Goal: Task Accomplishment & Management: Manage account settings

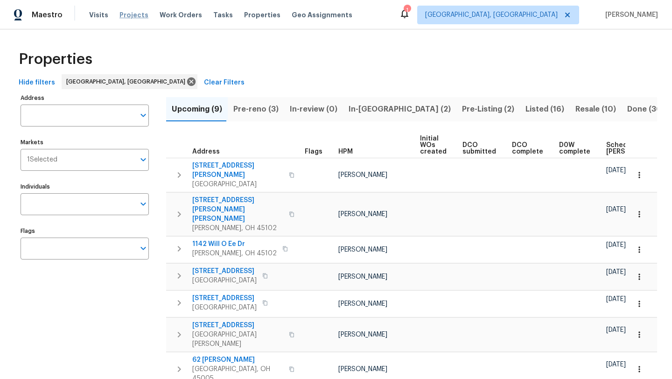
click at [131, 18] on span "Projects" at bounding box center [133, 14] width 29 height 9
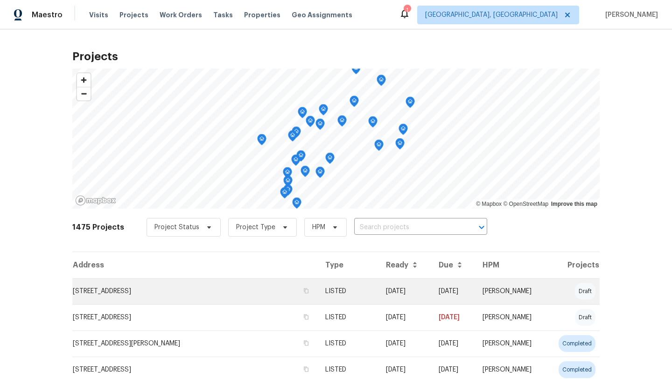
click at [115, 291] on td "8339 Maineville Rd, Maineville, OH 45039" at bounding box center [194, 291] width 245 height 26
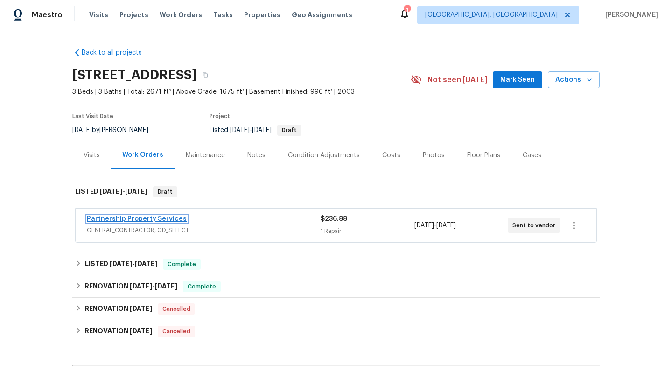
click at [152, 221] on link "Partnership Property Services" at bounding box center [137, 219] width 100 height 7
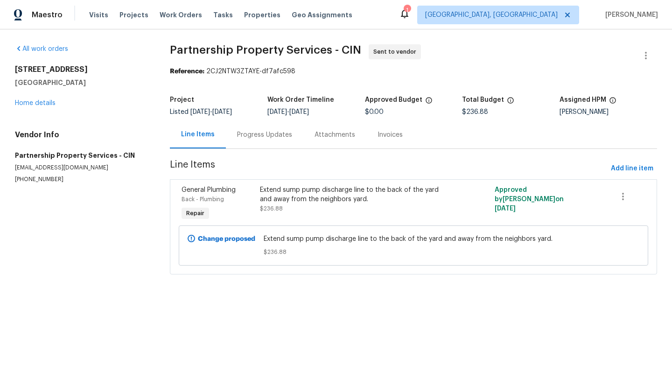
click at [282, 130] on div "Progress Updates" at bounding box center [264, 134] width 55 height 9
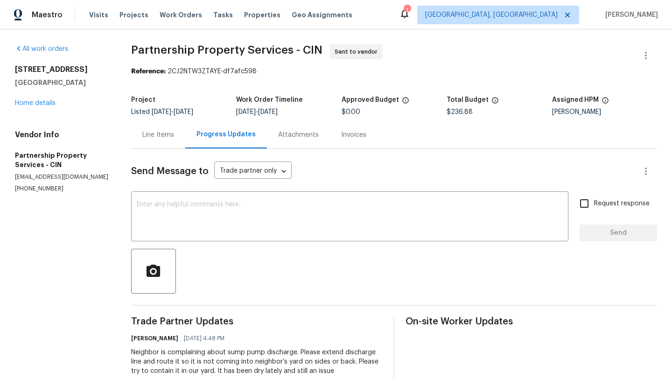
click at [410, 13] on div "1" at bounding box center [407, 10] width 7 height 9
click at [408, 16] on icon at bounding box center [404, 13] width 7 height 9
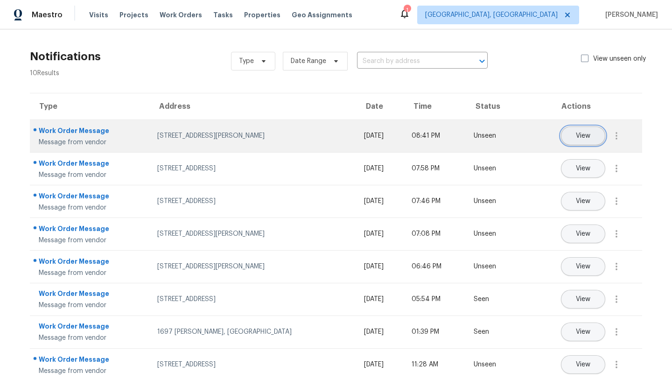
click at [597, 137] on button "View" at bounding box center [583, 135] width 44 height 19
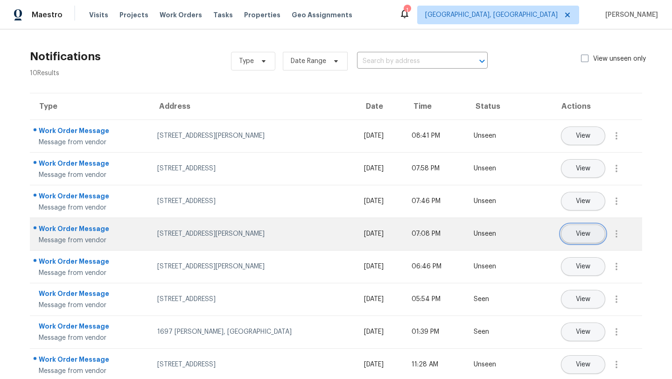
click at [592, 235] on button "View" at bounding box center [583, 233] width 44 height 19
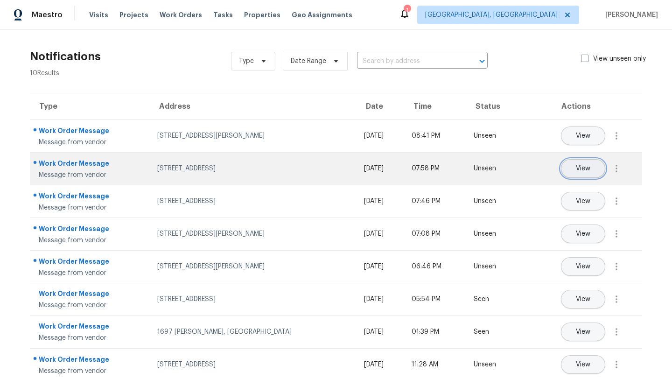
click at [588, 167] on span "View" at bounding box center [583, 168] width 14 height 7
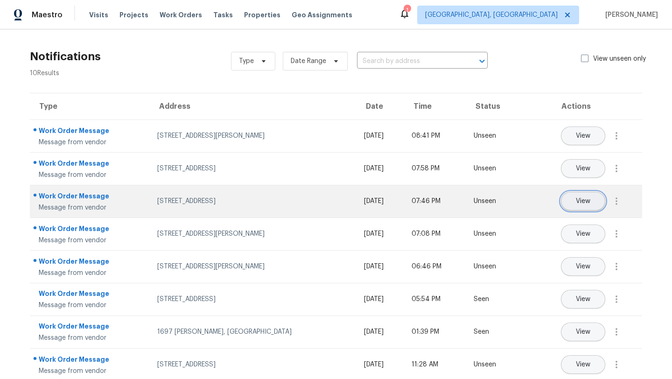
click at [563, 204] on button "View" at bounding box center [583, 201] width 44 height 19
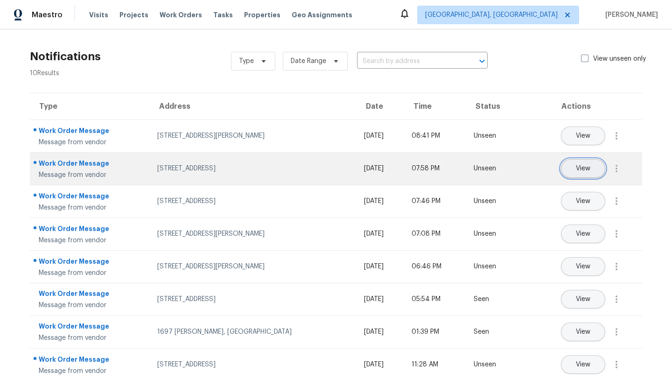
click at [585, 164] on button "View" at bounding box center [583, 168] width 44 height 19
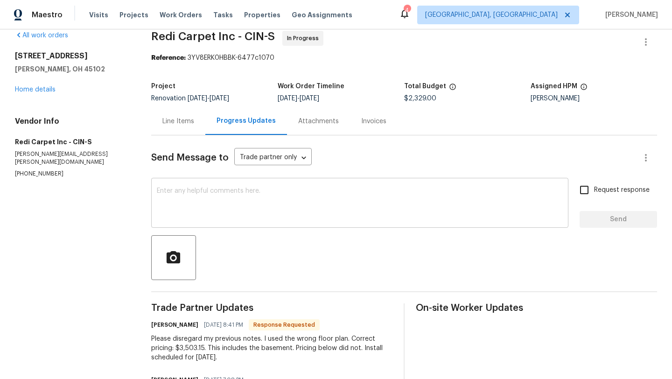
scroll to position [1, 0]
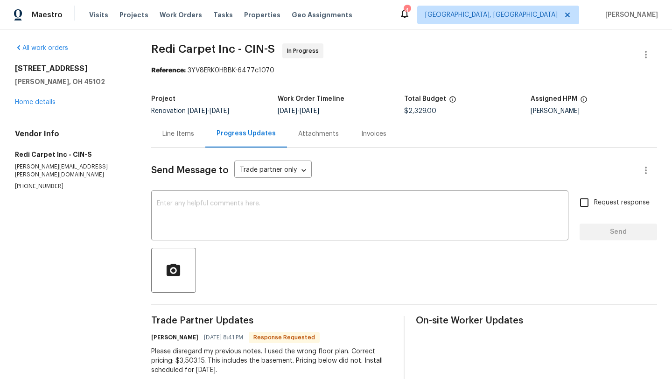
click at [168, 128] on div "Line Items" at bounding box center [178, 134] width 54 height 28
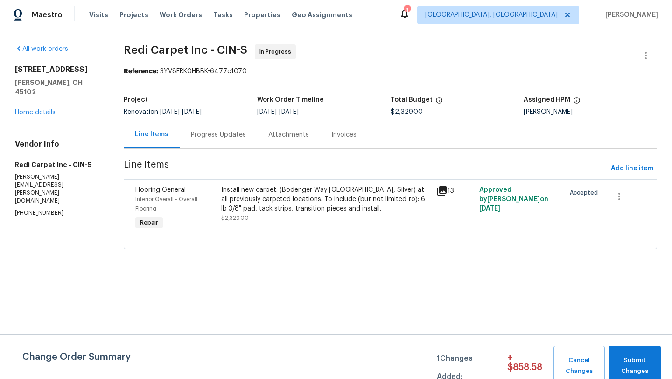
click at [261, 199] on div "Install new carpet. (Bodenger Way 945 Winter Ash, Silver) at all previously car…" at bounding box center [325, 199] width 209 height 28
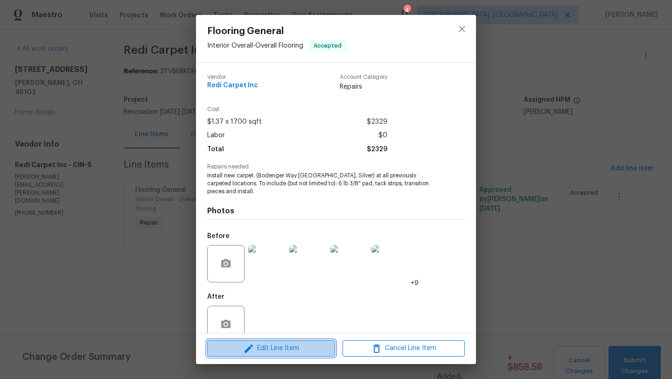
click at [293, 353] on span "Edit Line Item" at bounding box center [271, 349] width 122 height 12
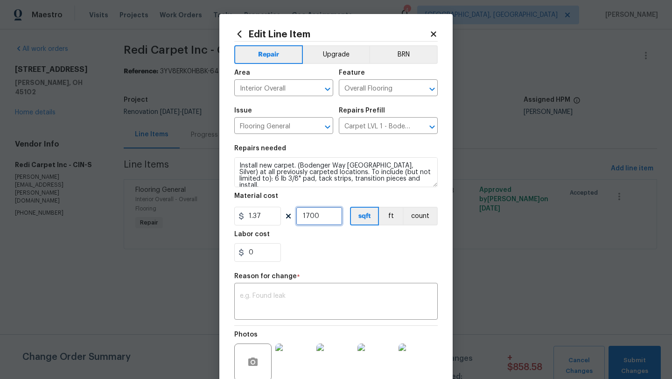
click at [314, 215] on input "1700" at bounding box center [319, 216] width 47 height 19
type input "2556"
click at [266, 253] on input "0" at bounding box center [257, 252] width 47 height 19
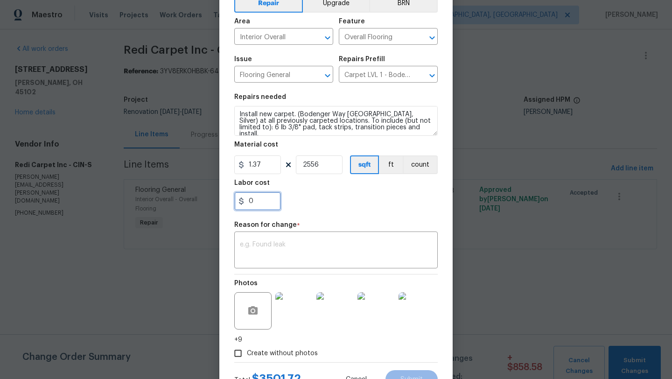
scroll to position [91, 0]
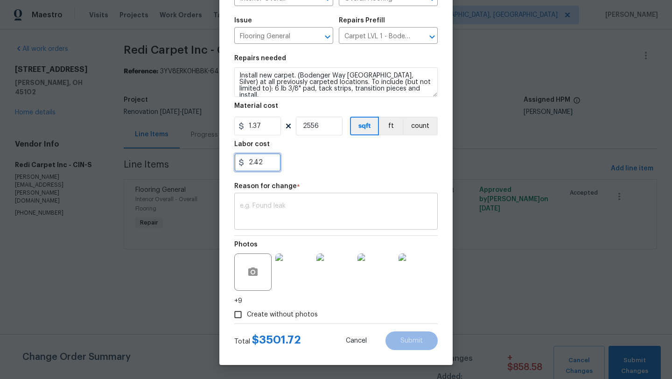
type input "2.42"
click at [334, 212] on textarea at bounding box center [336, 213] width 192 height 20
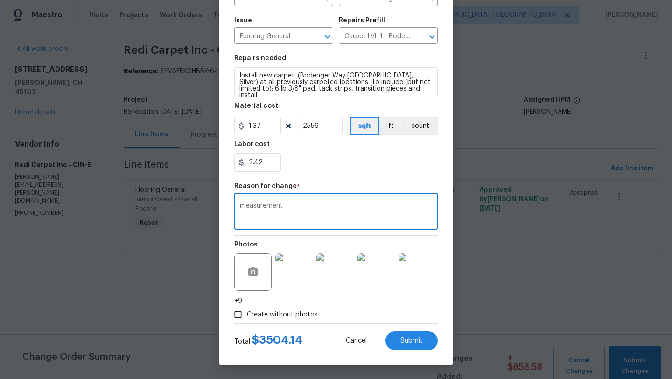
type textarea "measurement"
click at [410, 300] on div "Photos +9" at bounding box center [335, 271] width 203 height 70
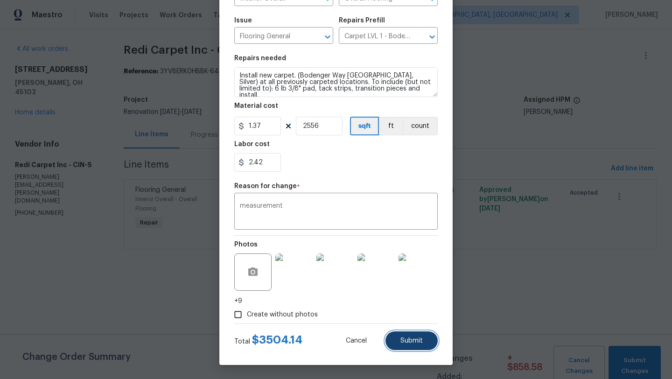
click at [407, 338] on span "Submit" at bounding box center [411, 340] width 22 height 7
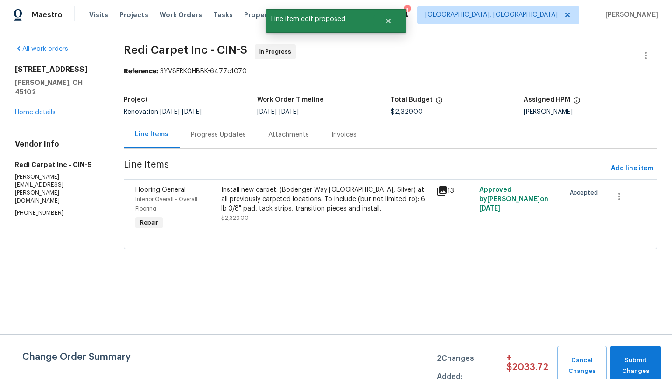
scroll to position [0, 0]
click at [622, 358] on span "Submit Changes" at bounding box center [635, 365] width 41 height 21
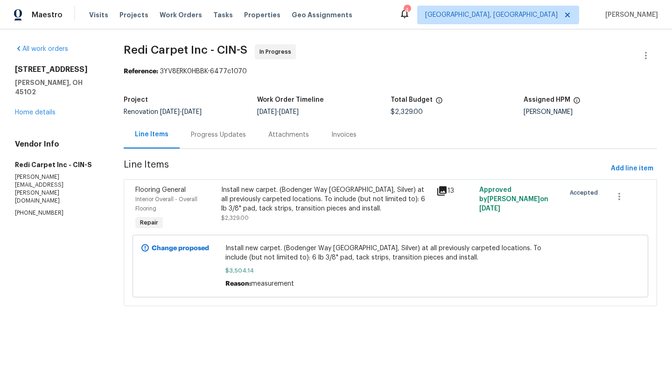
click at [234, 135] on div "Progress Updates" at bounding box center [218, 134] width 55 height 9
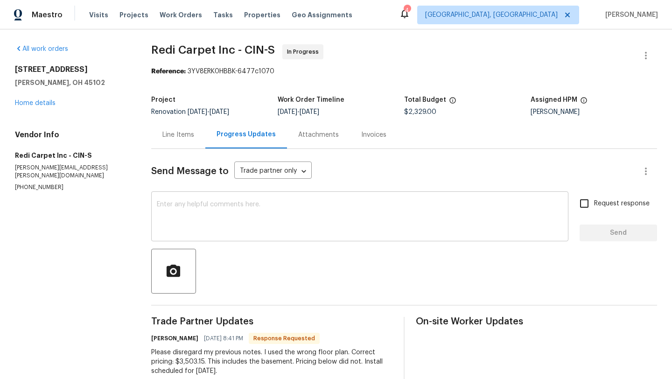
click at [244, 209] on textarea at bounding box center [360, 217] width 406 height 33
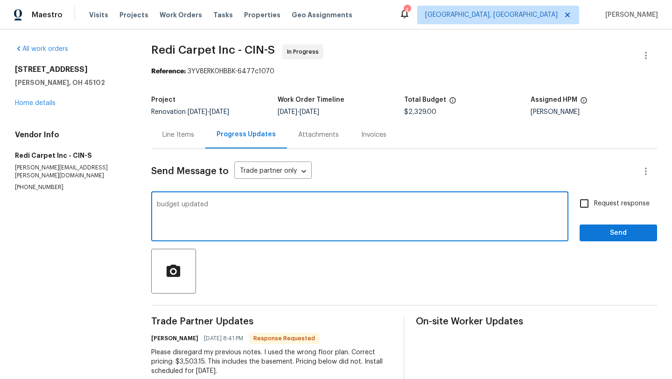
type textarea "budget updated"
click at [602, 235] on span "Send" at bounding box center [618, 233] width 63 height 12
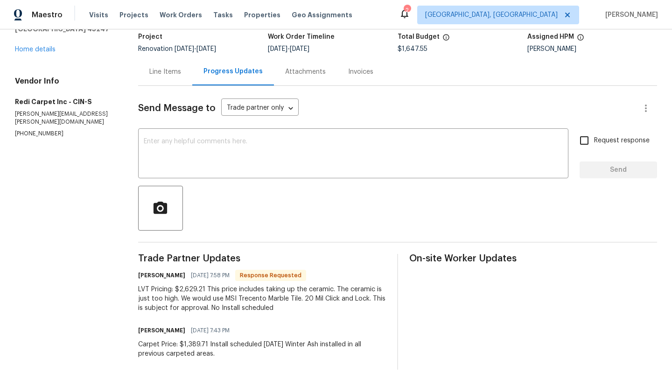
scroll to position [69, 0]
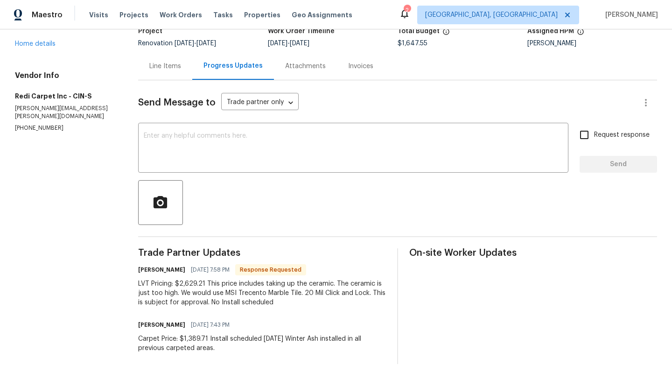
click at [172, 64] on div "Line Items" at bounding box center [165, 66] width 32 height 9
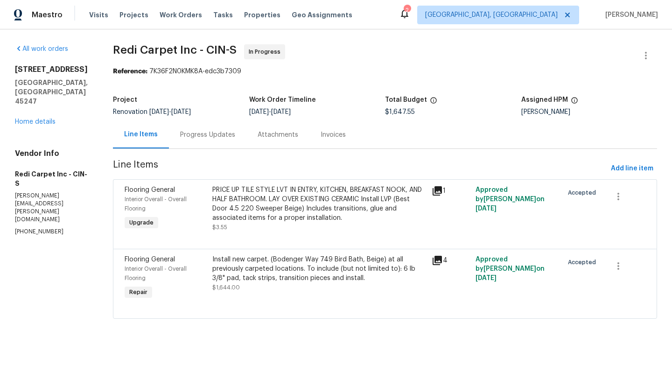
click at [269, 269] on div "Install new carpet. (Bodenger Way 749 Bird Bath, Beige) at all previously carpe…" at bounding box center [319, 269] width 214 height 28
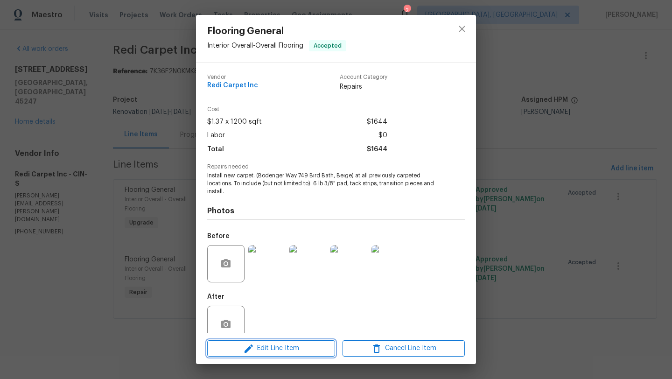
click at [266, 354] on button "Edit Line Item" at bounding box center [271, 348] width 128 height 16
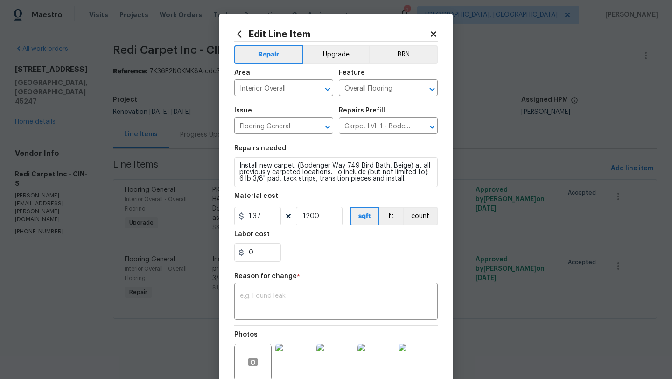
scroll to position [81, 0]
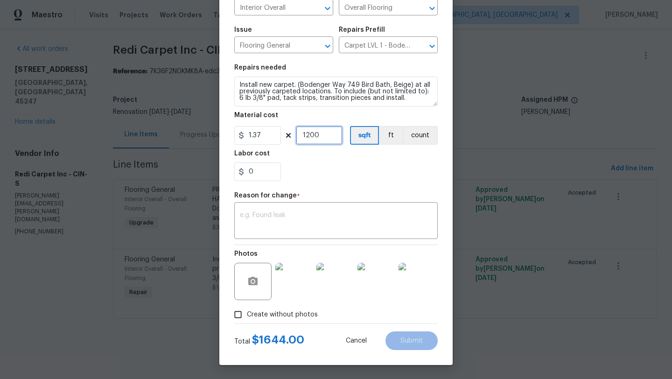
click at [317, 138] on input "1200" at bounding box center [319, 135] width 47 height 19
type input "1012"
click at [267, 174] on input "0" at bounding box center [257, 171] width 47 height 19
type input "3.27"
click at [254, 228] on textarea at bounding box center [336, 222] width 192 height 20
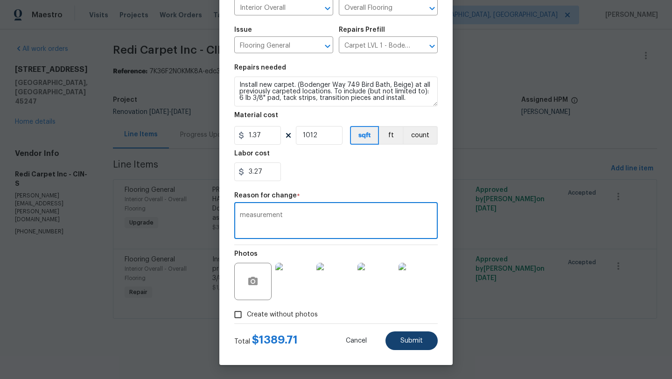
type textarea "measurement"
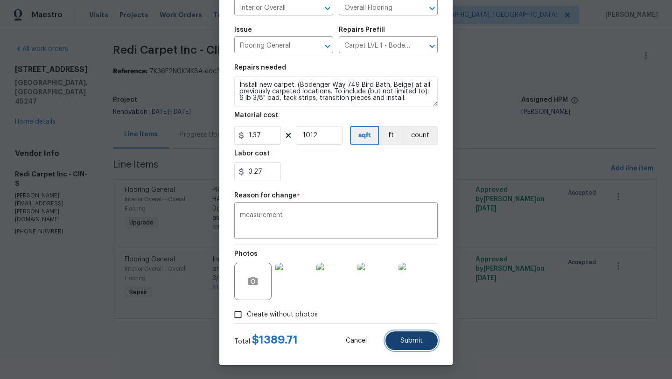
click at [412, 337] on span "Submit" at bounding box center [411, 340] width 22 height 7
type input "1200"
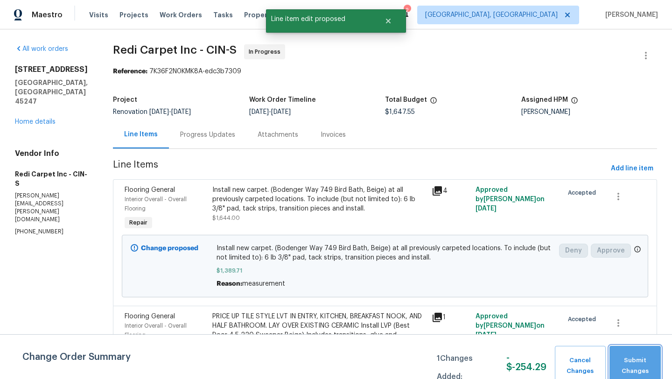
click at [635, 364] on span "Submit Changes" at bounding box center [635, 365] width 42 height 21
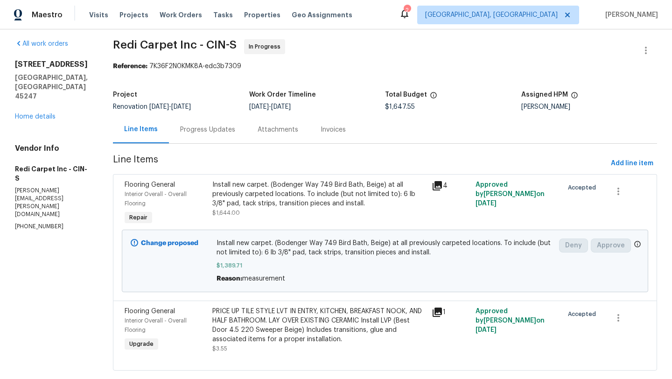
scroll to position [0, 0]
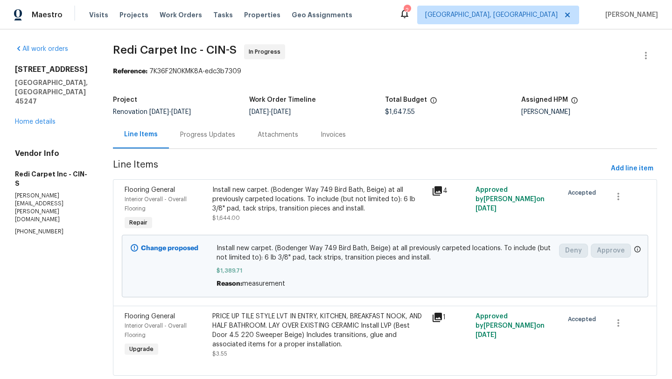
click at [209, 134] on div "Progress Updates" at bounding box center [207, 134] width 55 height 9
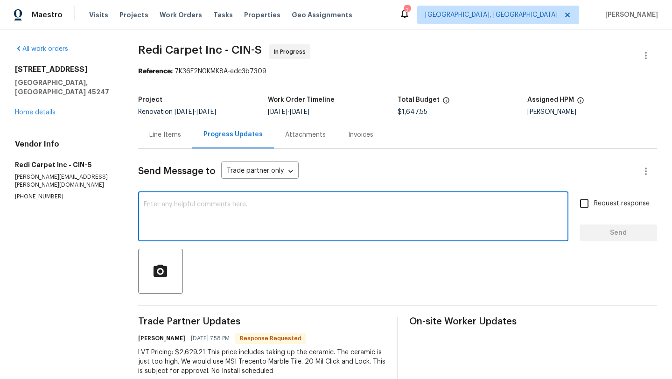
click at [204, 226] on textarea at bounding box center [353, 217] width 419 height 33
type textarea "carpet pricing updated."
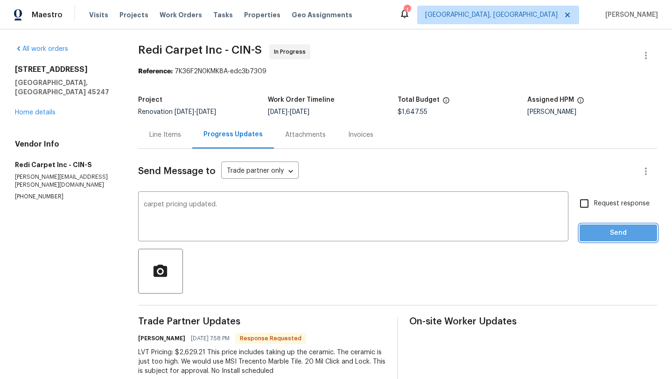
click at [612, 231] on span "Send" at bounding box center [618, 233] width 63 height 12
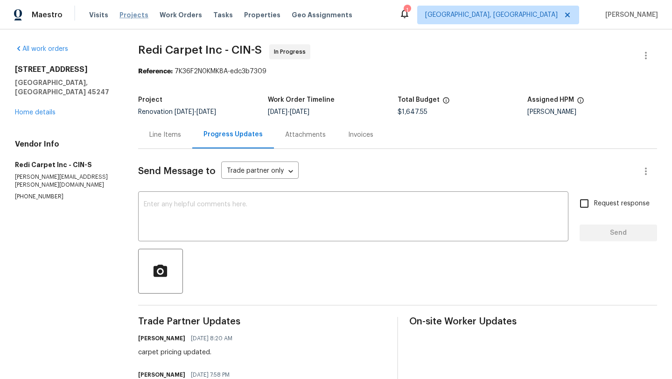
click at [136, 15] on span "Projects" at bounding box center [133, 14] width 29 height 9
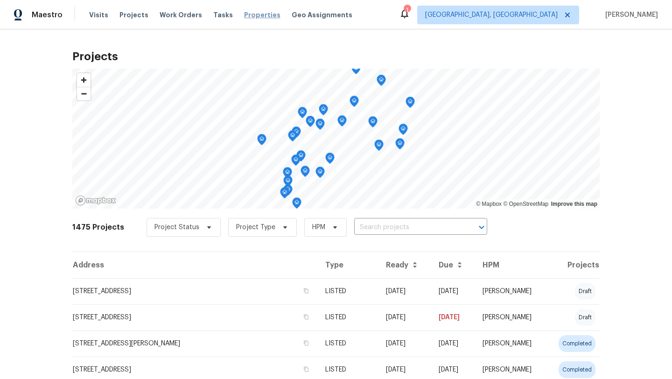
click at [244, 17] on span "Properties" at bounding box center [262, 14] width 36 height 9
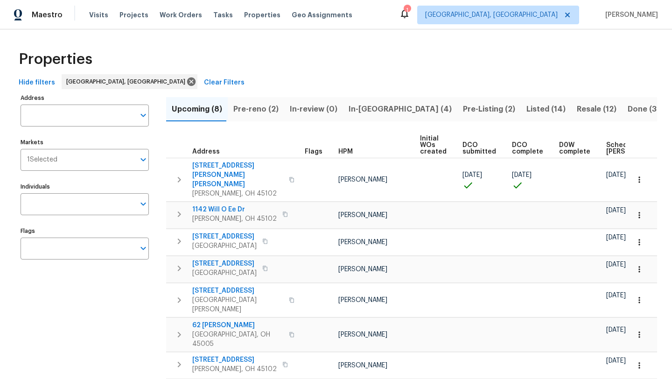
click at [253, 105] on span "Pre-reno (2)" at bounding box center [255, 109] width 45 height 13
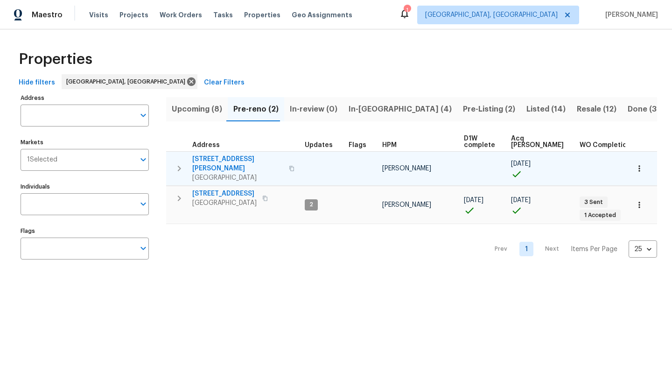
click at [225, 160] on span "309 Greenwell Ave" at bounding box center [237, 163] width 91 height 19
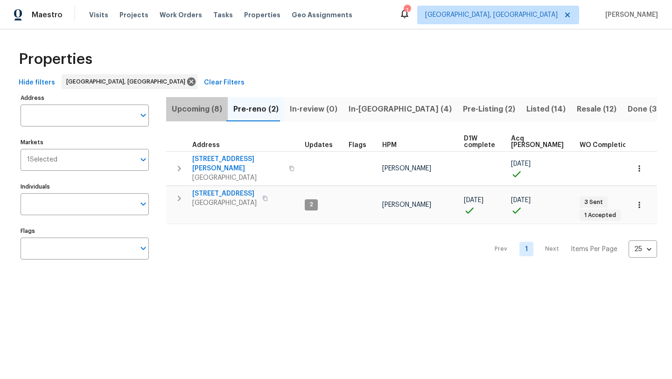
click at [203, 105] on span "Upcoming (8)" at bounding box center [197, 109] width 50 height 13
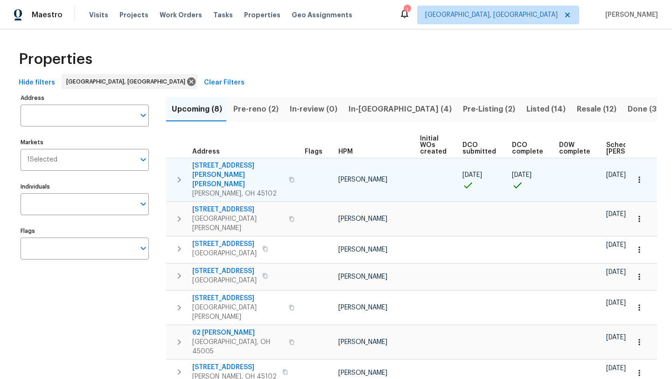
click at [217, 167] on span "[STREET_ADDRESS][PERSON_NAME][PERSON_NAME]" at bounding box center [237, 175] width 91 height 28
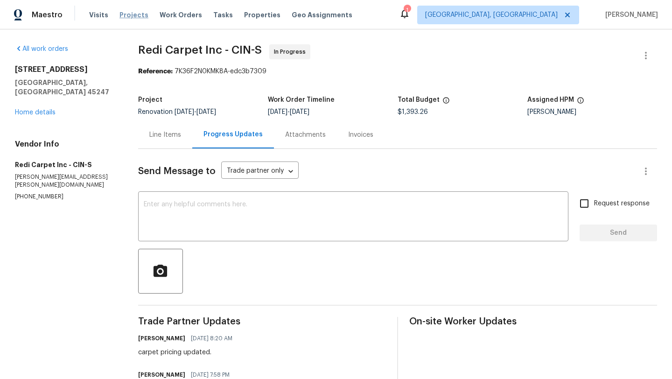
click at [136, 13] on span "Projects" at bounding box center [133, 14] width 29 height 9
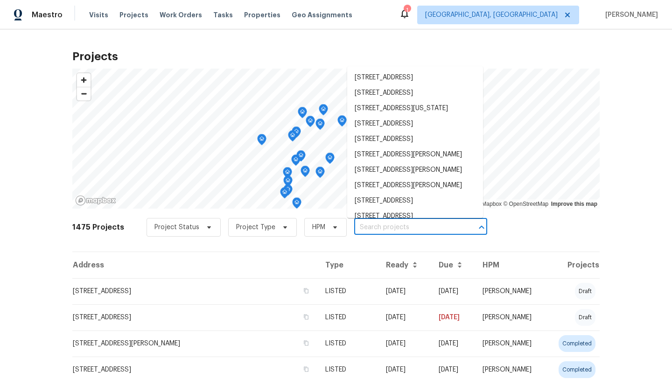
click at [371, 229] on input "text" at bounding box center [407, 227] width 107 height 14
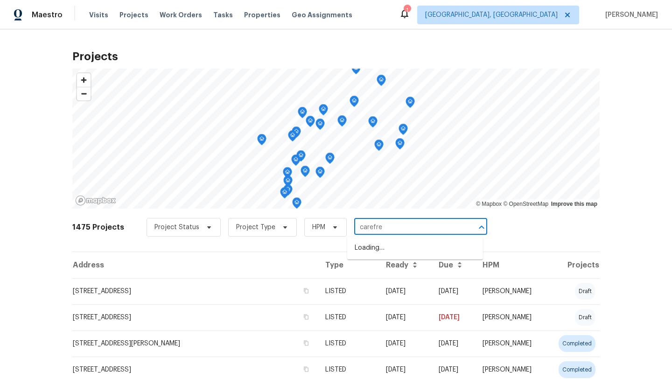
type input "carefree"
click at [367, 251] on li "[STREET_ADDRESS]" at bounding box center [415, 247] width 136 height 15
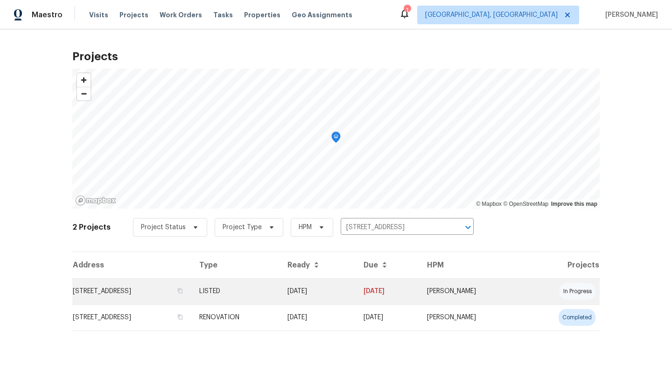
click at [161, 289] on td "[STREET_ADDRESS]" at bounding box center [131, 291] width 119 height 26
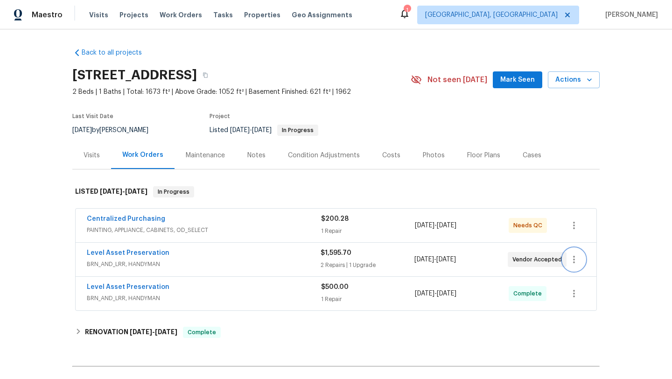
click at [583, 255] on button "button" at bounding box center [574, 259] width 22 height 22
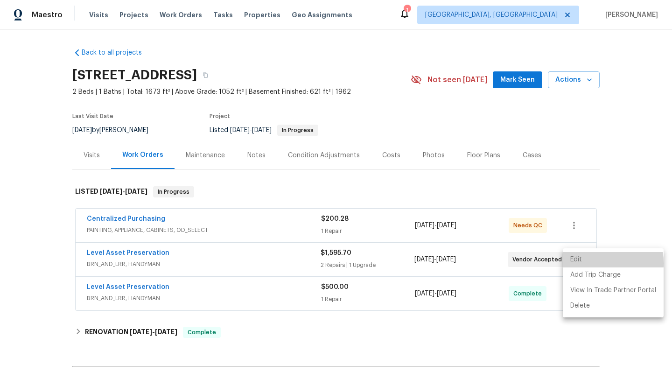
click at [582, 263] on li "Edit" at bounding box center [613, 259] width 101 height 15
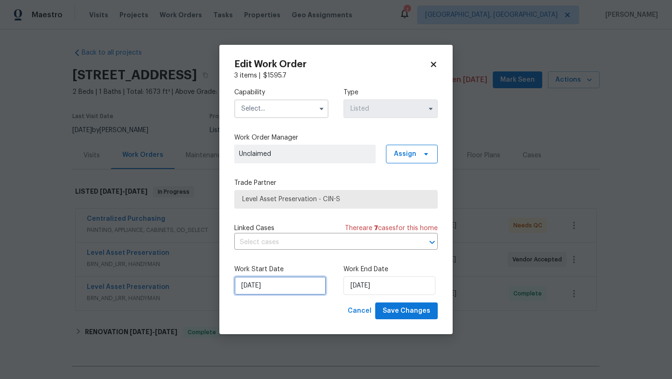
click at [279, 286] on input "[DATE]" at bounding box center [280, 285] width 92 height 19
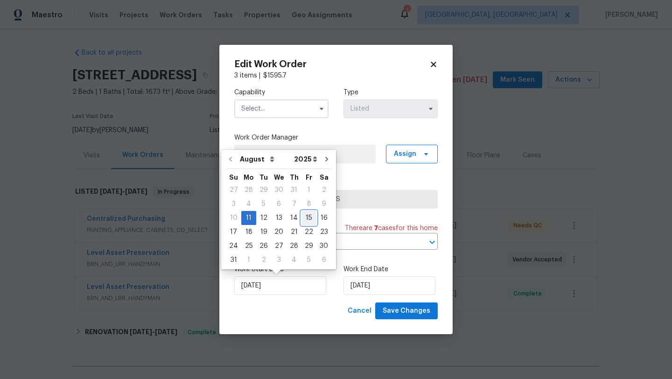
click at [304, 219] on div "15" at bounding box center [308, 217] width 15 height 13
type input "8/15/2025"
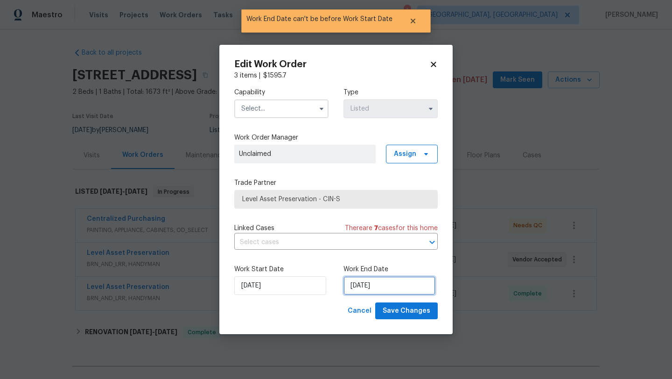
click at [378, 283] on input "8/15/2025" at bounding box center [389, 285] width 92 height 19
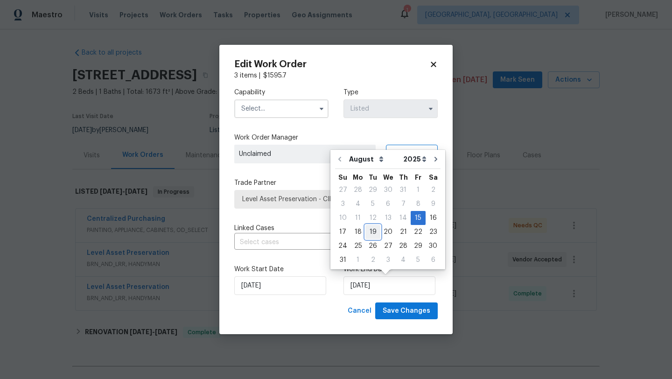
click at [369, 232] on div "19" at bounding box center [372, 231] width 15 height 13
type input "8/19/2025"
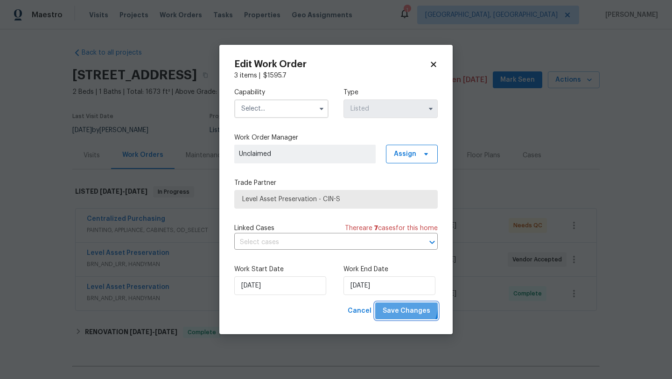
click at [396, 305] on span "Save Changes" at bounding box center [407, 311] width 48 height 12
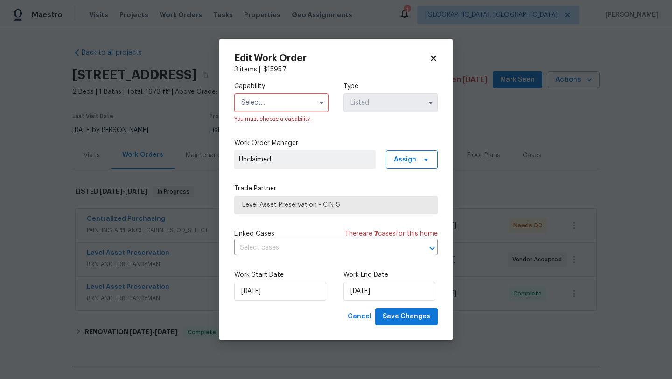
click at [278, 105] on input "text" at bounding box center [281, 102] width 94 height 19
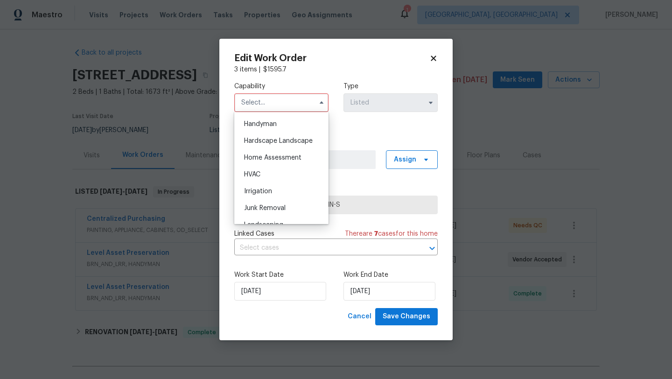
scroll to position [511, 0]
click at [272, 128] on span "Handyman" at bounding box center [260, 125] width 33 height 7
type input "Handyman"
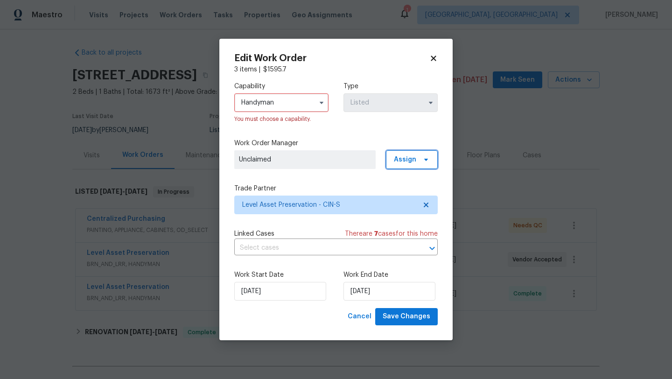
click at [406, 158] on span "Assign" at bounding box center [405, 159] width 22 height 9
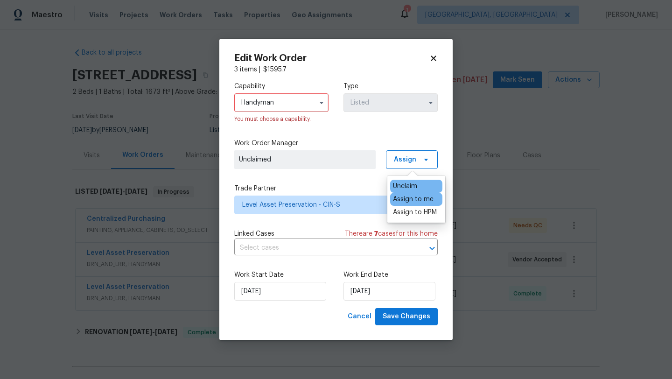
click at [405, 200] on div "Assign to me" at bounding box center [413, 199] width 41 height 9
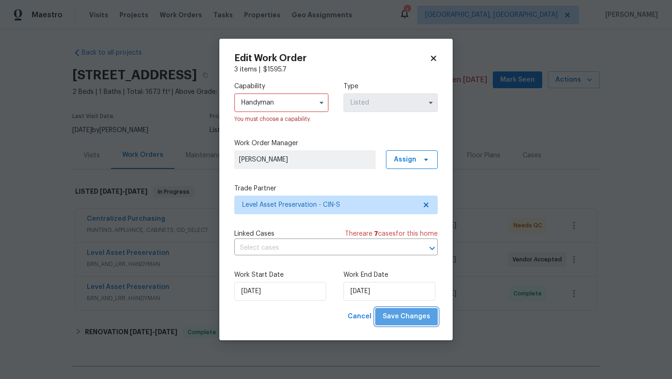
click at [413, 319] on span "Save Changes" at bounding box center [407, 317] width 48 height 12
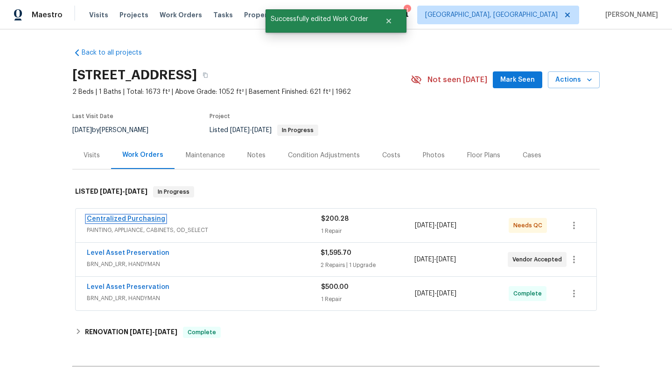
click at [152, 221] on link "Centralized Purchasing" at bounding box center [126, 219] width 78 height 7
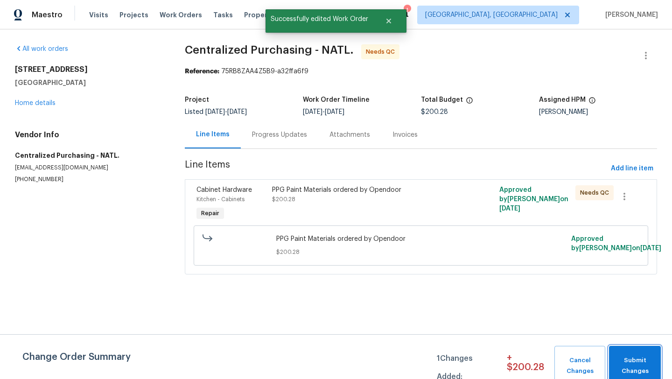
click at [643, 364] on span "Submit Changes" at bounding box center [635, 365] width 42 height 21
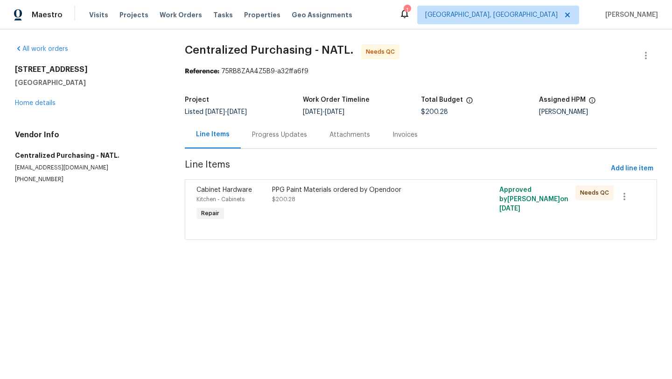
click at [359, 206] on div "PPG Paint Materials ordered by Opendoor $200.28" at bounding box center [363, 203] width 189 height 43
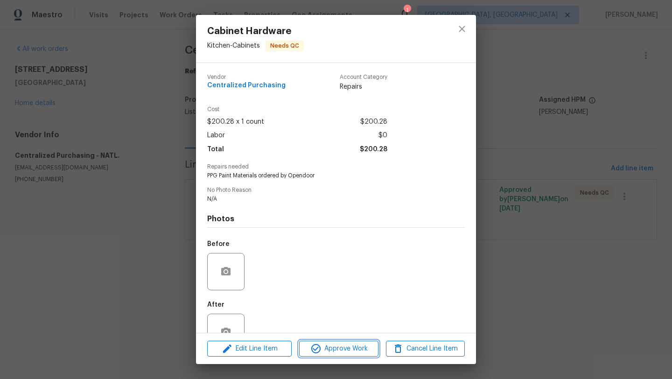
click at [345, 343] on span "Approve Work" at bounding box center [338, 349] width 73 height 12
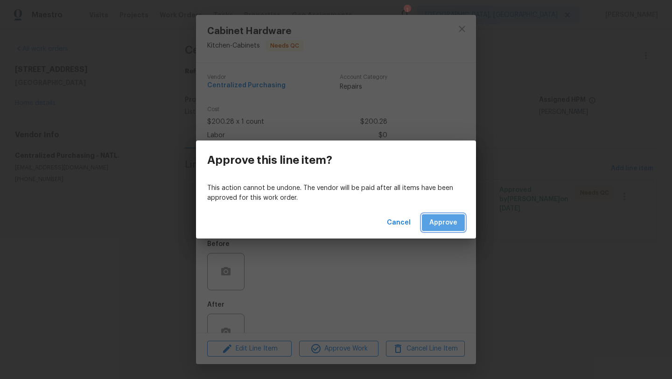
click at [435, 218] on span "Approve" at bounding box center [443, 223] width 28 height 12
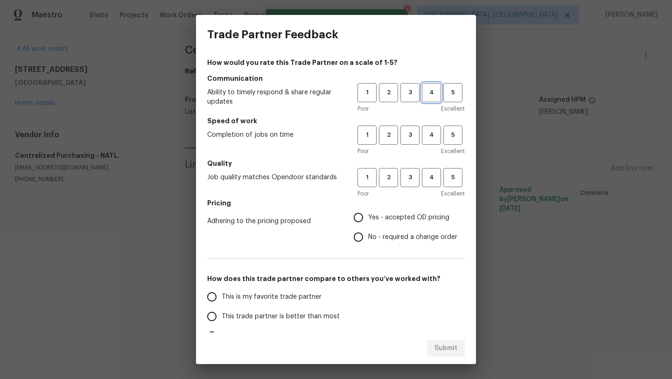
click at [423, 92] on span "4" at bounding box center [431, 92] width 17 height 11
click at [428, 128] on button "4" at bounding box center [431, 135] width 19 height 19
click at [431, 175] on span "4" at bounding box center [431, 177] width 17 height 11
click at [411, 214] on span "Yes - accepted OD pricing" at bounding box center [408, 218] width 81 height 10
click at [368, 214] on input "Yes - accepted OD pricing" at bounding box center [359, 218] width 20 height 20
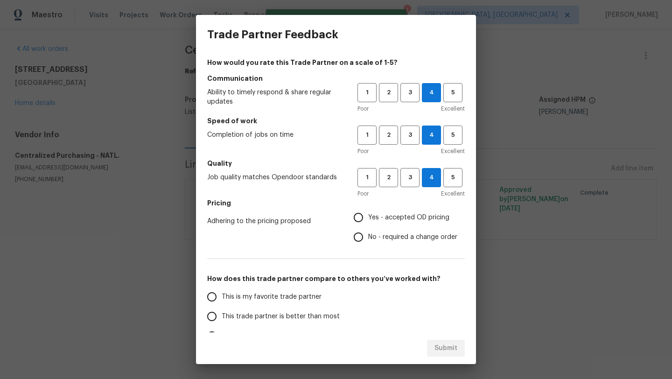
radio input "true"
click at [329, 277] on h5 "How does this trade partner compare to others you’ve worked with?" at bounding box center [336, 278] width 258 height 9
click at [305, 301] on span "This is my favorite trade partner" at bounding box center [272, 297] width 100 height 10
click at [222, 301] on input "This is my favorite trade partner" at bounding box center [212, 297] width 20 height 20
click at [441, 348] on span "Submit" at bounding box center [445, 349] width 23 height 12
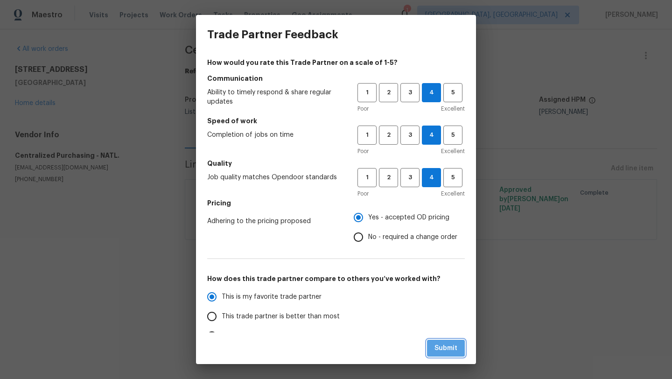
radio input "true"
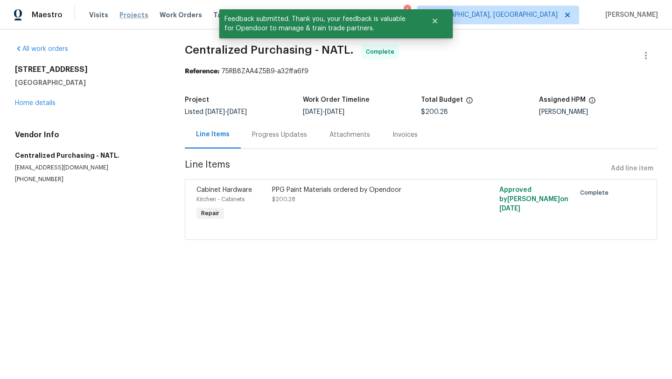
click at [127, 14] on span "Projects" at bounding box center [133, 14] width 29 height 9
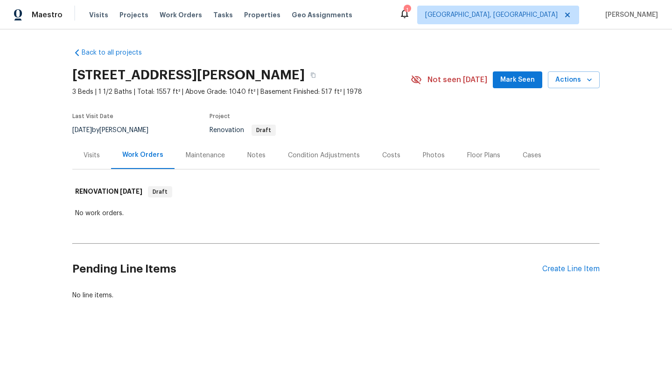
click at [93, 161] on div "Visits" at bounding box center [91, 155] width 39 height 28
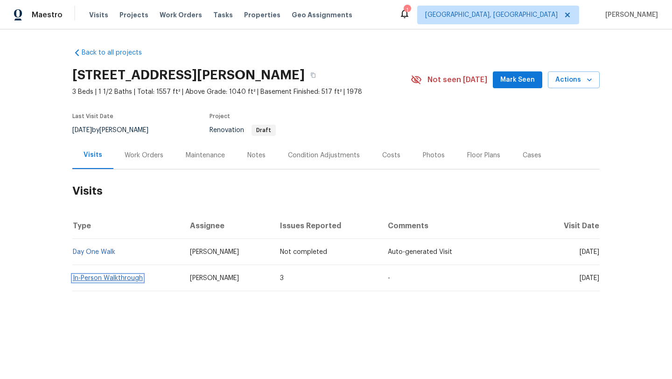
click at [91, 278] on link "In-Person Walkthrough" at bounding box center [108, 278] width 70 height 7
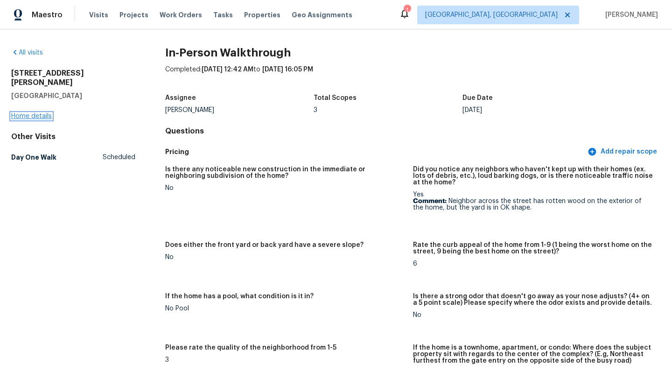
click at [47, 113] on link "Home details" at bounding box center [31, 116] width 41 height 7
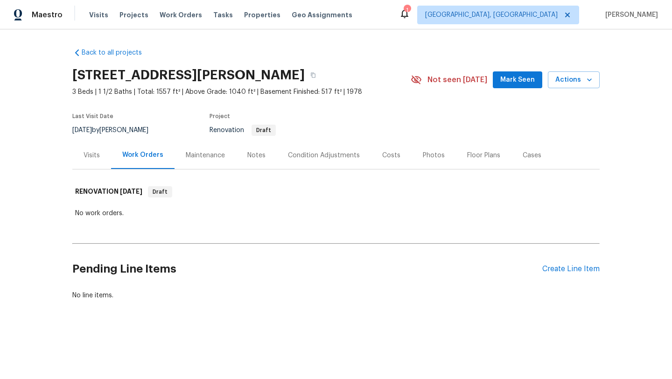
click at [257, 155] on div "Notes" at bounding box center [256, 155] width 18 height 9
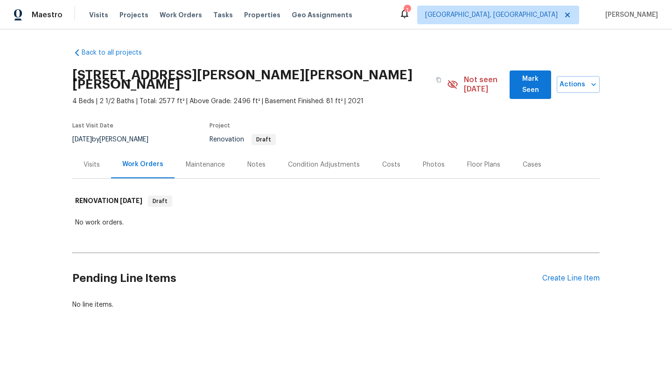
click at [93, 160] on div "Visits" at bounding box center [92, 164] width 16 height 9
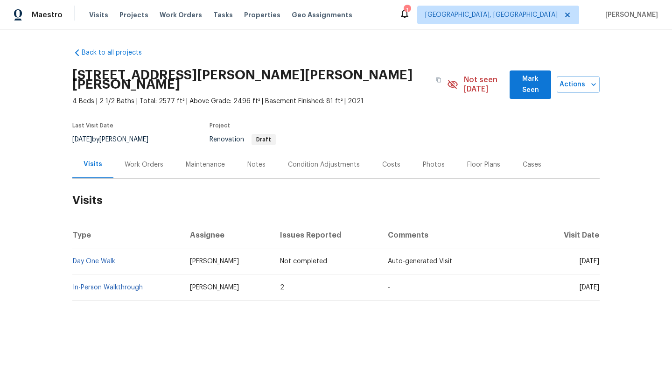
click at [98, 282] on td "In-Person Walkthrough" at bounding box center [127, 287] width 110 height 26
click at [97, 284] on link "In-Person Walkthrough" at bounding box center [108, 287] width 70 height 7
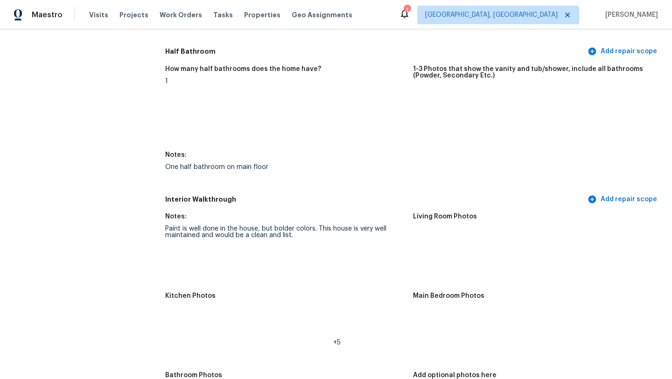
scroll to position [1039, 0]
click at [425, 232] on img at bounding box center [430, 246] width 30 height 30
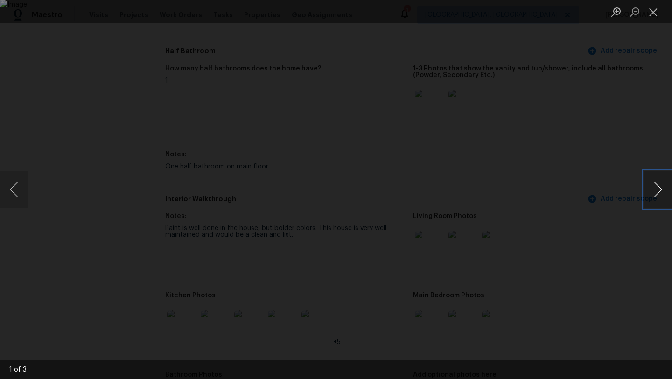
click at [644, 191] on button "Next image" at bounding box center [658, 189] width 28 height 37
click at [655, 14] on button "Close lightbox" at bounding box center [653, 12] width 19 height 16
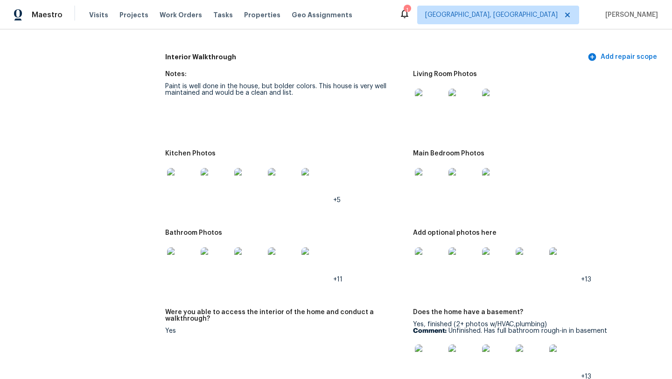
scroll to position [1193, 0]
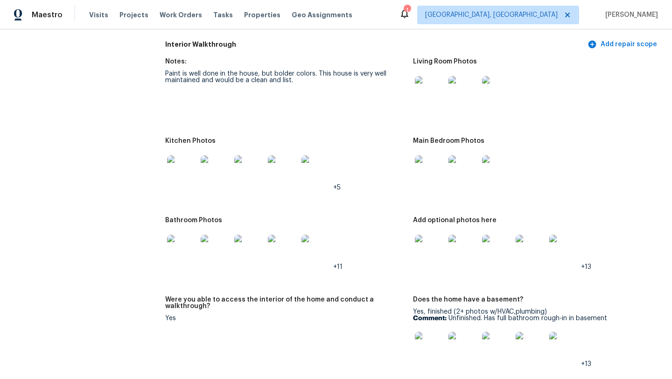
click at [174, 165] on img at bounding box center [182, 170] width 30 height 30
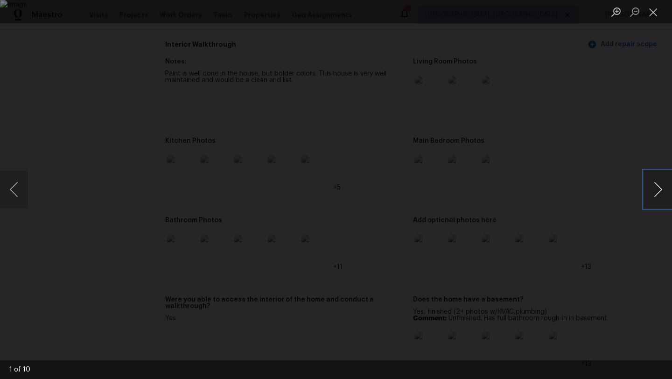
click at [659, 190] on button "Next image" at bounding box center [658, 189] width 28 height 37
click at [660, 190] on button "Next image" at bounding box center [658, 189] width 28 height 37
click at [660, 189] on button "Next image" at bounding box center [658, 189] width 28 height 37
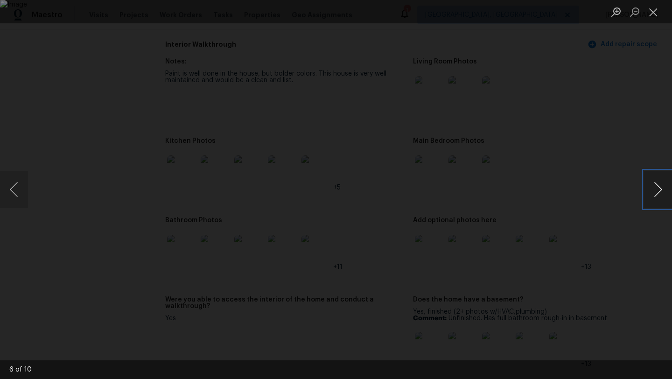
click at [660, 189] on button "Next image" at bounding box center [658, 189] width 28 height 37
click at [656, 10] on button "Close lightbox" at bounding box center [653, 12] width 19 height 16
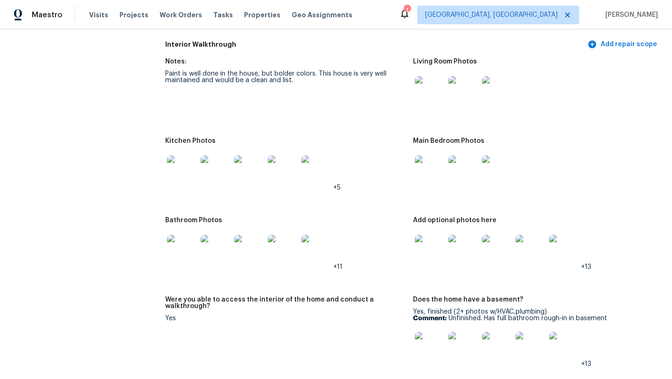
click at [432, 158] on img at bounding box center [430, 170] width 30 height 30
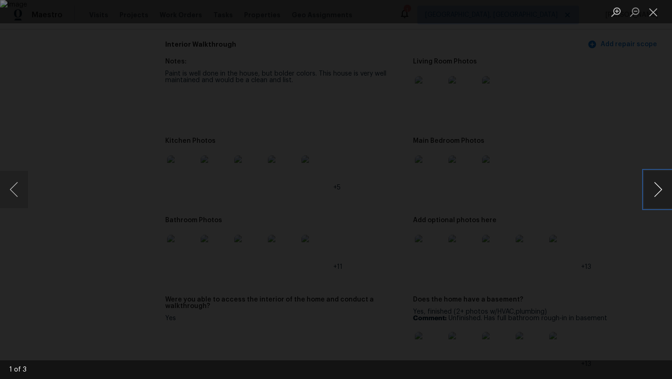
click at [662, 190] on button "Next image" at bounding box center [658, 189] width 28 height 37
click at [662, 191] on button "Next image" at bounding box center [658, 189] width 28 height 37
click at [655, 17] on button "Close lightbox" at bounding box center [653, 12] width 19 height 16
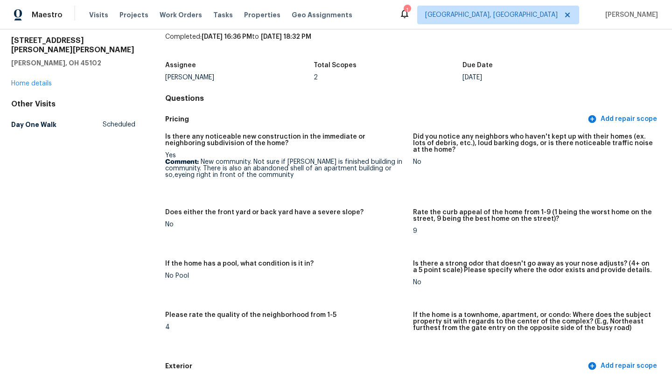
scroll to position [0, 0]
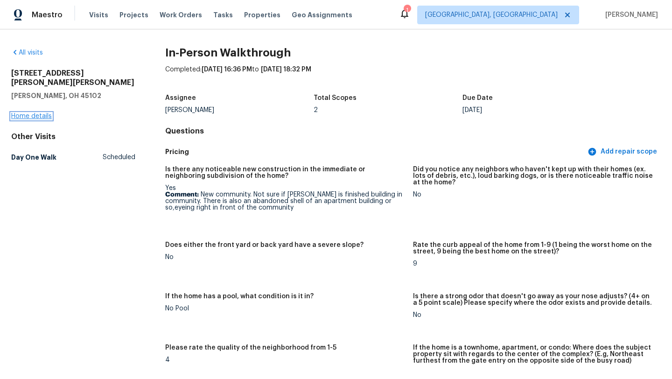
click at [34, 113] on link "Home details" at bounding box center [31, 116] width 41 height 7
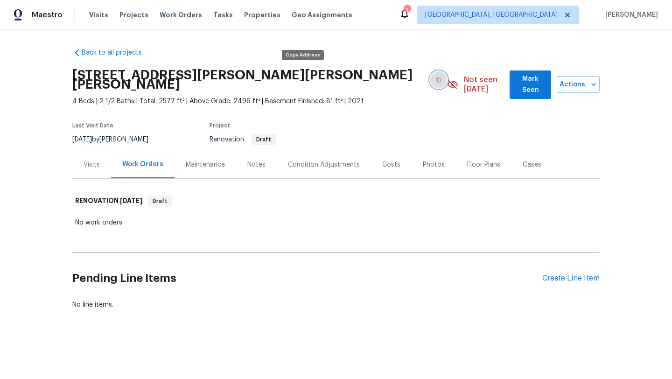
click at [436, 77] on icon "button" at bounding box center [439, 80] width 6 height 6
click at [249, 160] on div "Notes" at bounding box center [256, 164] width 18 height 9
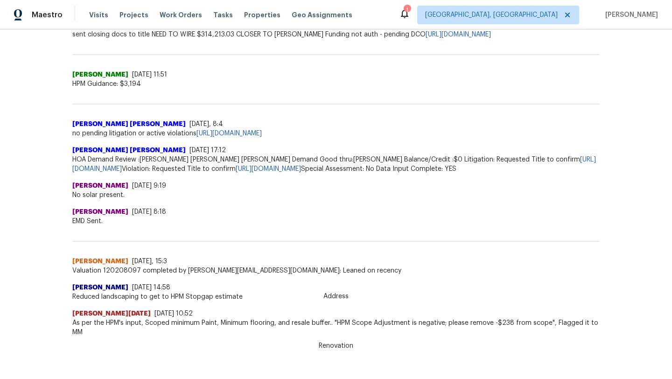
scroll to position [305, 0]
